Goal: Navigation & Orientation: Find specific page/section

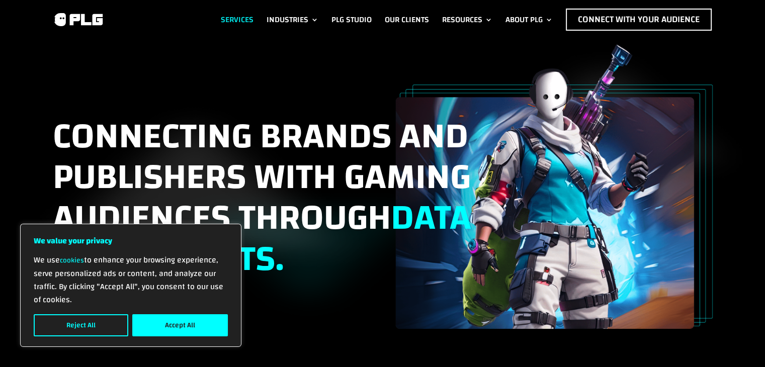
click at [231, 14] on link "Services" at bounding box center [237, 20] width 33 height 22
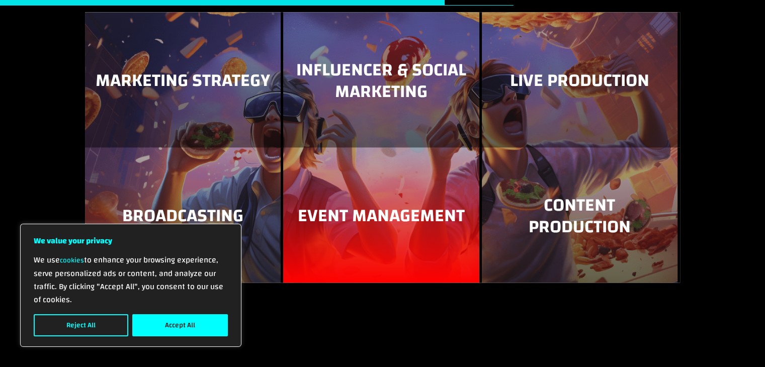
scroll to position [1302, 0]
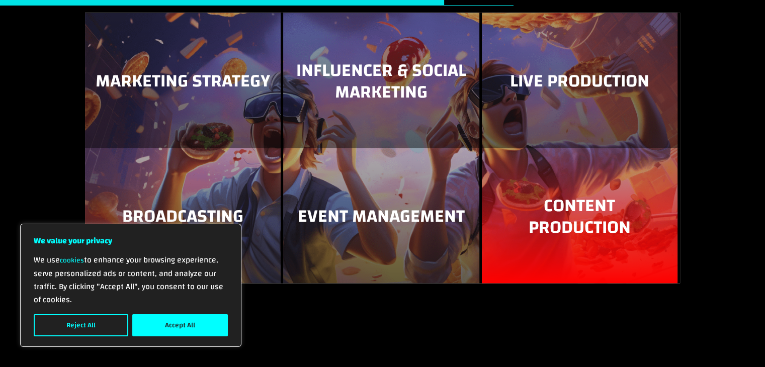
click at [507, 221] on h3 "Content Production" at bounding box center [579, 219] width 175 height 48
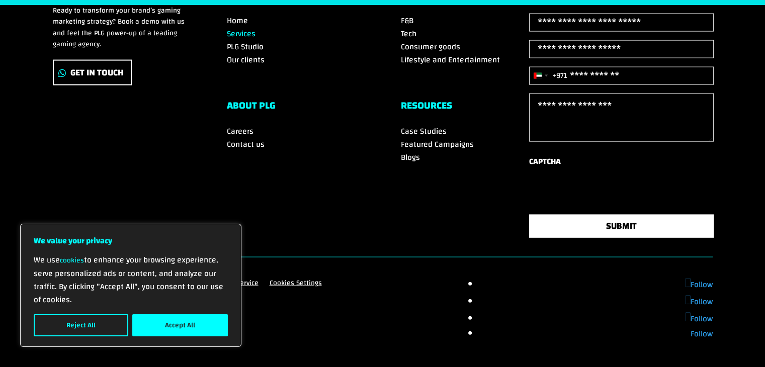
scroll to position [2184, 0]
